Goal: Navigation & Orientation: Find specific page/section

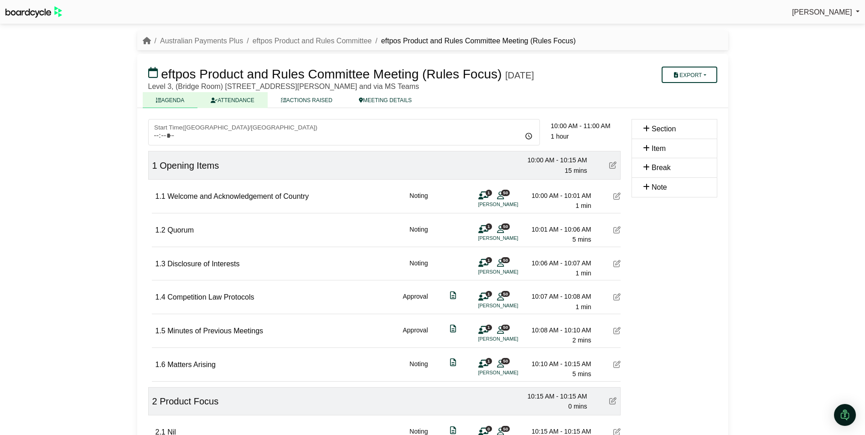
click at [244, 100] on link "ATTENDANCE" at bounding box center [232, 100] width 70 height 16
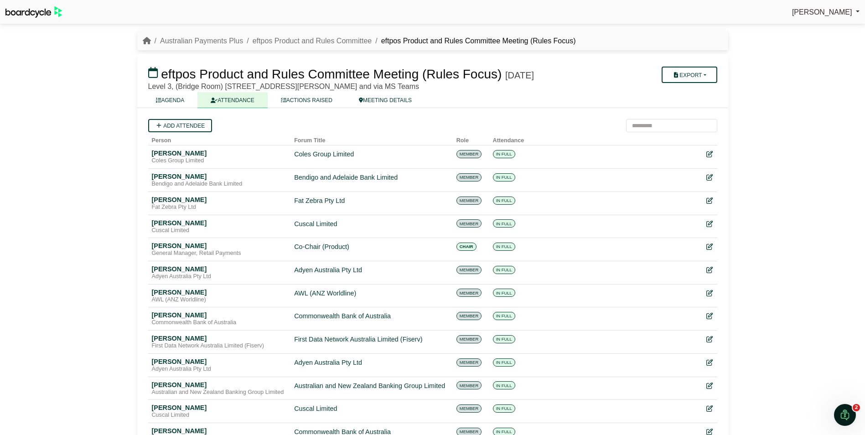
click at [305, 100] on link "ACTIONS RAISED" at bounding box center [307, 100] width 78 height 16
